Goal: Information Seeking & Learning: Learn about a topic

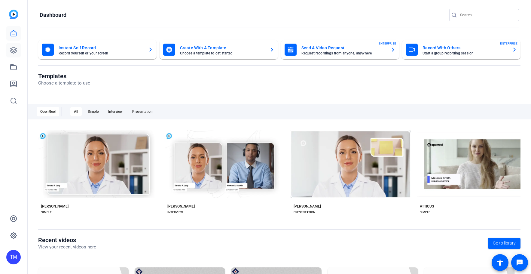
click at [16, 48] on icon at bounding box center [13, 50] width 7 height 7
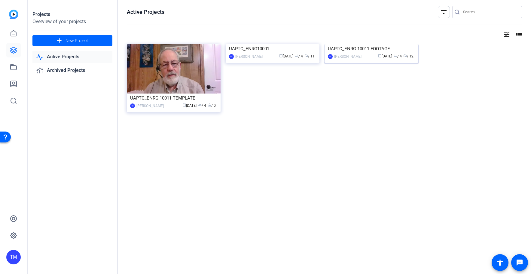
click at [364, 44] on img at bounding box center [372, 44] width 94 height 0
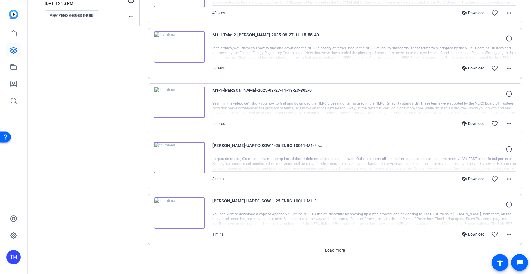
scroll to position [445, 0]
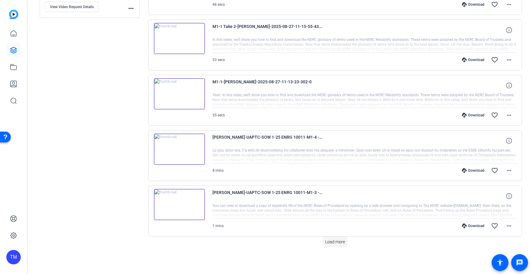
click at [343, 242] on span "Load more" at bounding box center [335, 242] width 20 height 6
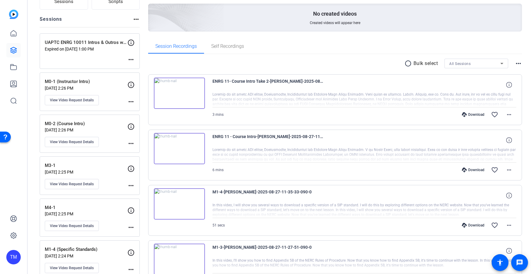
scroll to position [49, 0]
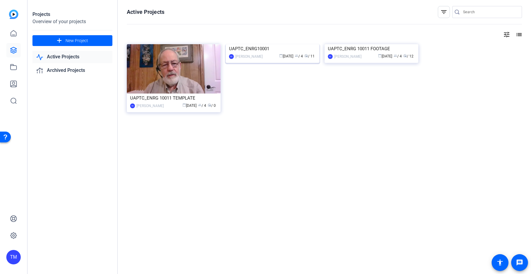
click at [265, 53] on div "UAPTC_ENRG10001" at bounding box center [272, 48] width 87 height 9
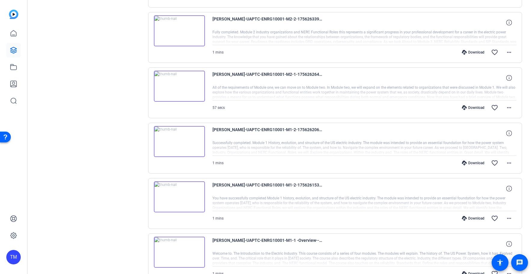
scroll to position [764, 0]
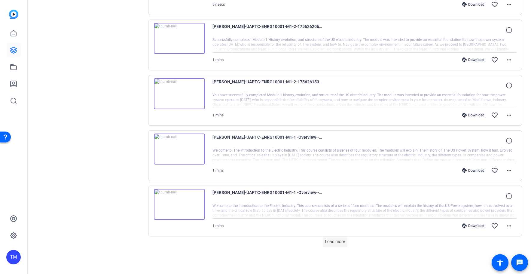
click at [332, 245] on span "Load more" at bounding box center [335, 241] width 20 height 6
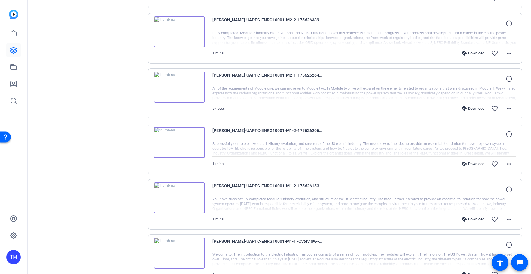
scroll to position [611, 0]
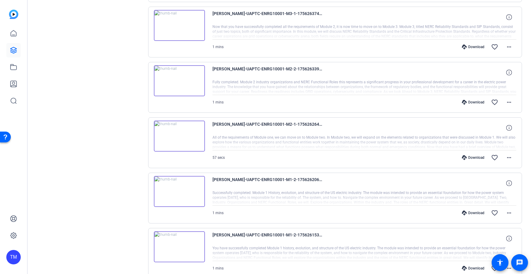
click at [179, 133] on img at bounding box center [179, 136] width 51 height 31
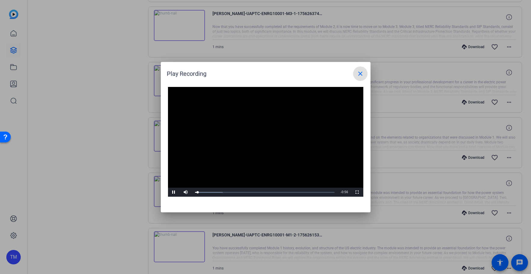
click at [363, 75] on mat-icon "close" at bounding box center [360, 73] width 7 height 7
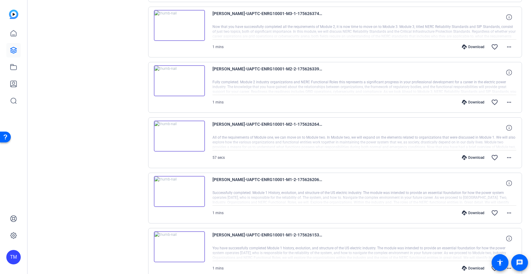
click at [197, 129] on img at bounding box center [179, 136] width 51 height 31
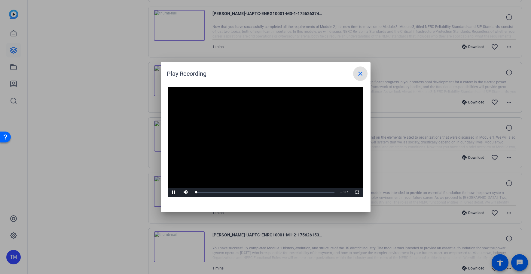
click at [360, 73] on mat-icon "close" at bounding box center [360, 73] width 7 height 7
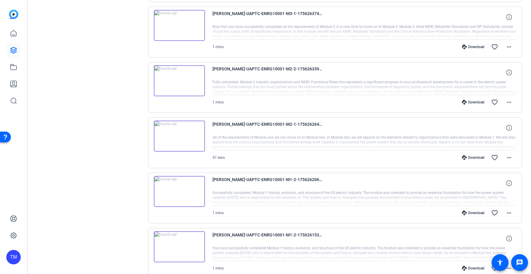
click at [321, 126] on span "[PERSON_NAME]-UAPTC-ENRG10001-M2-1-1756262643719-webcam" at bounding box center [268, 128] width 111 height 14
click at [201, 150] on img at bounding box center [179, 136] width 51 height 31
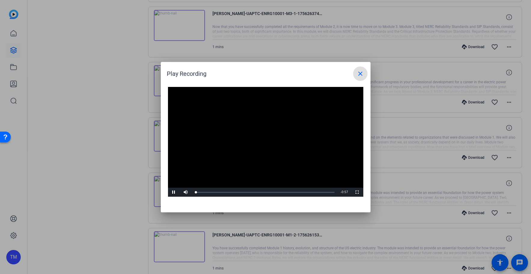
click at [354, 75] on span at bounding box center [360, 73] width 14 height 14
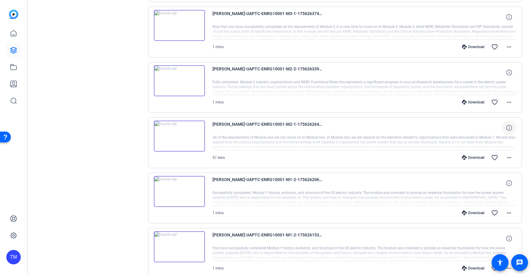
click at [509, 127] on icon at bounding box center [509, 128] width 6 height 6
click at [426, 131] on div "[PERSON_NAME]-UAPTC-ENRG10001-M2-1-1756262643719-webcam 720P 57 secs 38mb 30fps…" at bounding box center [365, 128] width 304 height 14
click at [380, 141] on div at bounding box center [365, 142] width 304 height 15
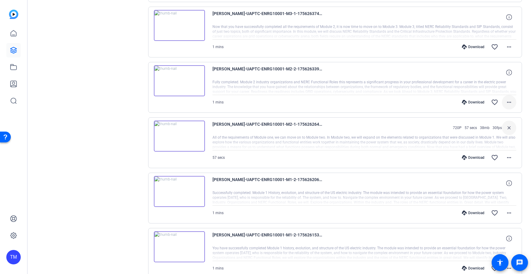
click at [511, 103] on mat-icon "more_horiz" at bounding box center [509, 102] width 7 height 7
click at [528, 98] on div at bounding box center [265, 137] width 531 height 274
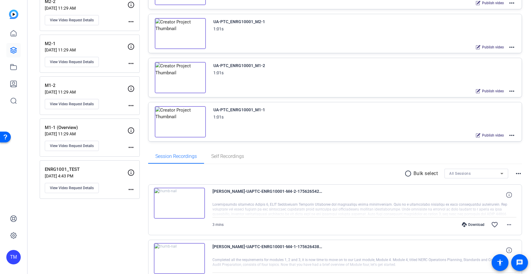
scroll to position [268, 0]
click at [107, 126] on p "M1-1 (Overview)" at bounding box center [86, 126] width 83 height 7
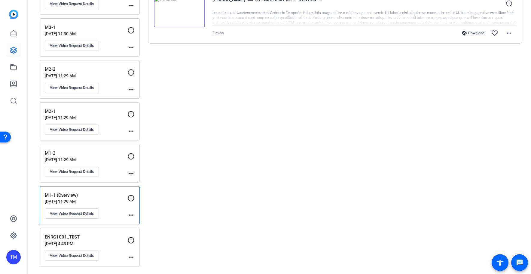
scroll to position [0, 0]
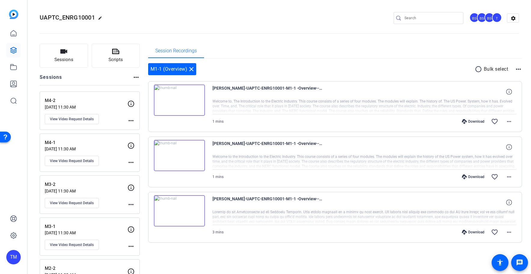
click at [517, 71] on mat-icon "more_horiz" at bounding box center [518, 69] width 7 height 7
click at [424, 72] on div at bounding box center [265, 137] width 531 height 274
click at [197, 162] on img at bounding box center [179, 155] width 51 height 31
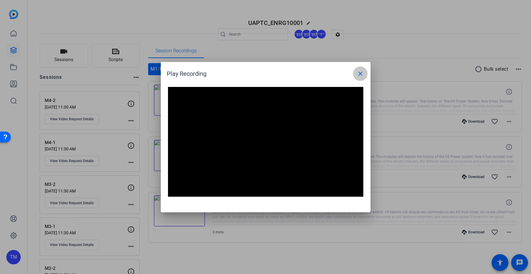
click at [359, 77] on mat-icon "close" at bounding box center [360, 73] width 7 height 7
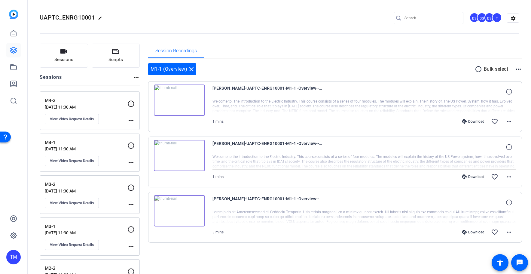
click at [520, 71] on mat-icon "more_horiz" at bounding box center [518, 69] width 7 height 7
click at [389, 80] on div at bounding box center [265, 137] width 531 height 274
